Goal: Find specific page/section: Find specific page/section

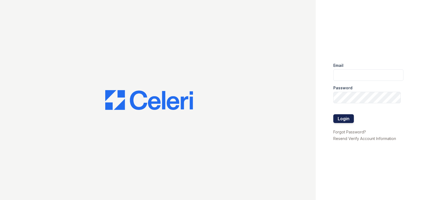
type input "[PERSON_NAME][EMAIL_ADDRESS][DOMAIN_NAME]"
click at [350, 119] on button "Login" at bounding box center [344, 118] width 21 height 9
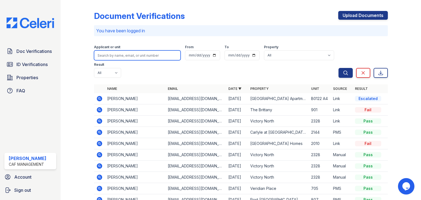
click at [145, 55] on input "search" at bounding box center [137, 55] width 87 height 10
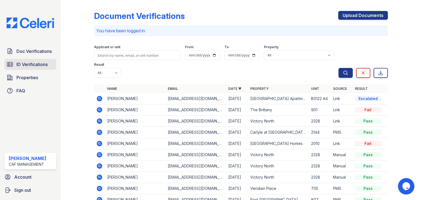
click at [35, 64] on span "ID Verifications" at bounding box center [31, 64] width 31 height 7
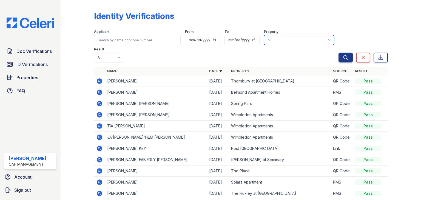
click at [278, 40] on select "All 2929 Wycliff 29 Fifty 4443 Ocean Drive Arioso Apartments Artisan Park Apart…" at bounding box center [299, 40] width 70 height 10
select select "4565"
click at [264, 35] on select "All 2929 Wycliff 29 Fifty 4443 Ocean Drive Arioso Apartments Artisan Park Apart…" at bounding box center [299, 40] width 70 height 10
click at [343, 58] on icon "submit" at bounding box center [345, 57] width 5 height 5
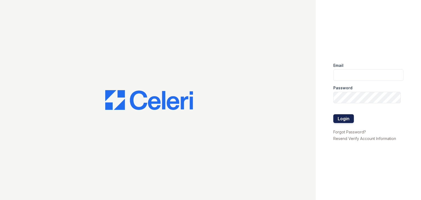
type input "[PERSON_NAME][EMAIL_ADDRESS][DOMAIN_NAME]"
click at [346, 117] on button "Login" at bounding box center [344, 118] width 21 height 9
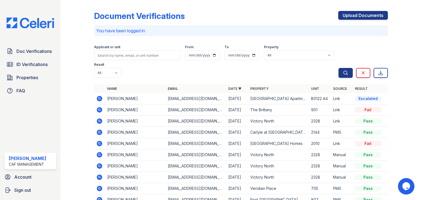
drag, startPoint x: 36, startPoint y: 53, endPoint x: 67, endPoint y: 57, distance: 31.3
click at [36, 53] on span "Doc Verifications" at bounding box center [33, 51] width 35 height 7
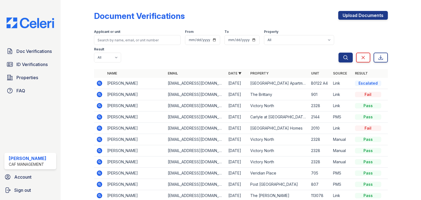
scroll to position [43, 0]
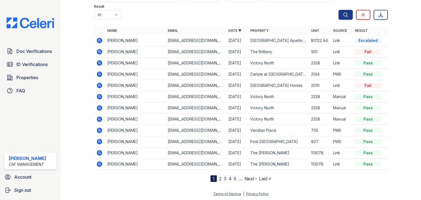
click at [277, 5] on div "Applicant or unit From To Property All 2929 Wycliff 29 Fifty [STREET_ADDRESS][G…" at bounding box center [216, 2] width 245 height 35
click at [277, 3] on div "Applicant or unit From To Property All 2929 Wycliff 29 Fifty [STREET_ADDRESS][G…" at bounding box center [216, 2] width 245 height 35
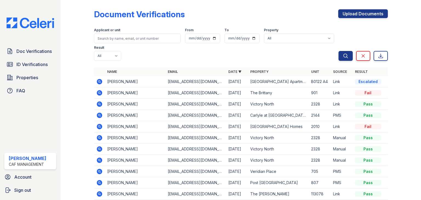
scroll to position [0, 0]
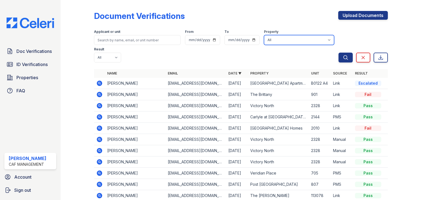
click at [305, 41] on select "All 2929 [GEOGRAPHIC_DATA] 29 Fifty [STREET_ADDRESS][GEOGRAPHIC_DATA] [GEOGRAPH…" at bounding box center [299, 40] width 70 height 10
select select "4565"
click at [264, 35] on select "All 2929 [GEOGRAPHIC_DATA] 29 Fifty [STREET_ADDRESS][GEOGRAPHIC_DATA] [GEOGRAPH…" at bounding box center [299, 40] width 70 height 10
click at [343, 58] on icon "submit" at bounding box center [345, 57] width 5 height 5
